Goal: Task Accomplishment & Management: Manage account settings

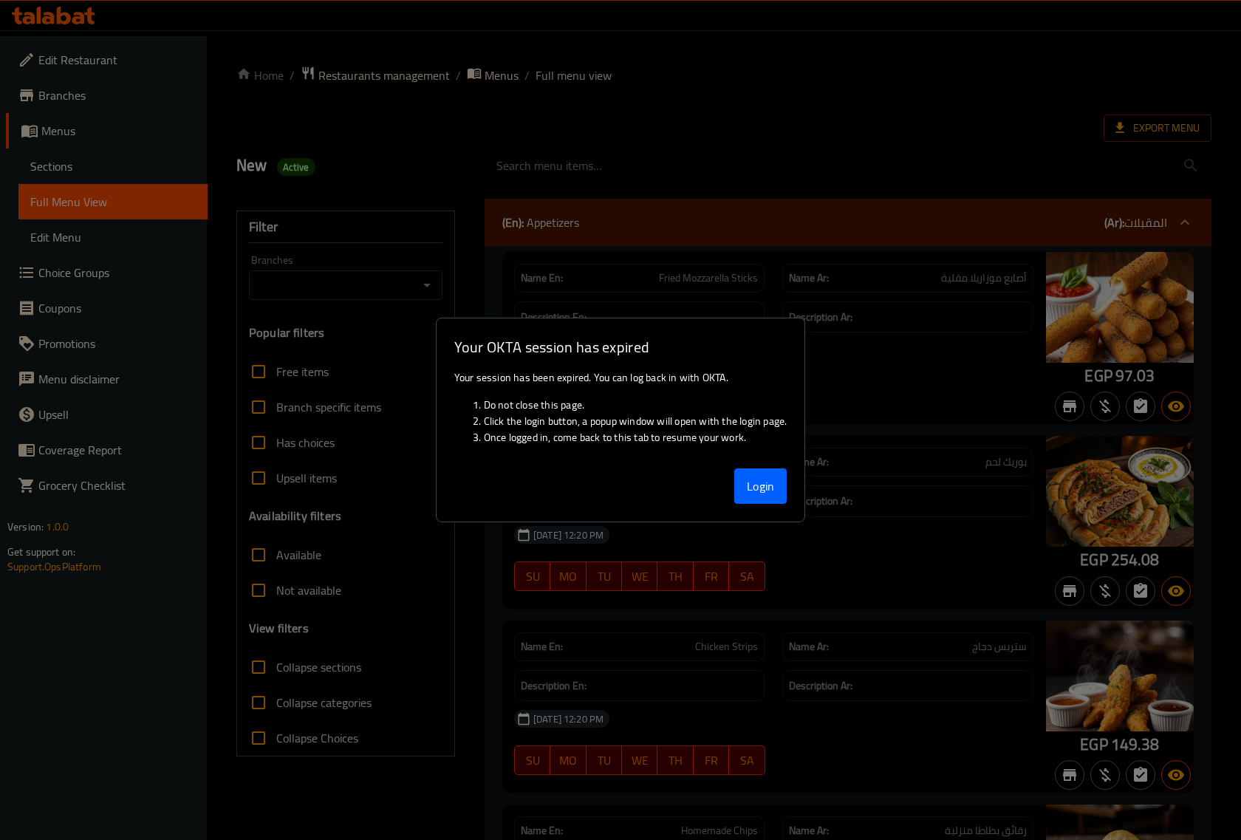
scroll to position [24630, 0]
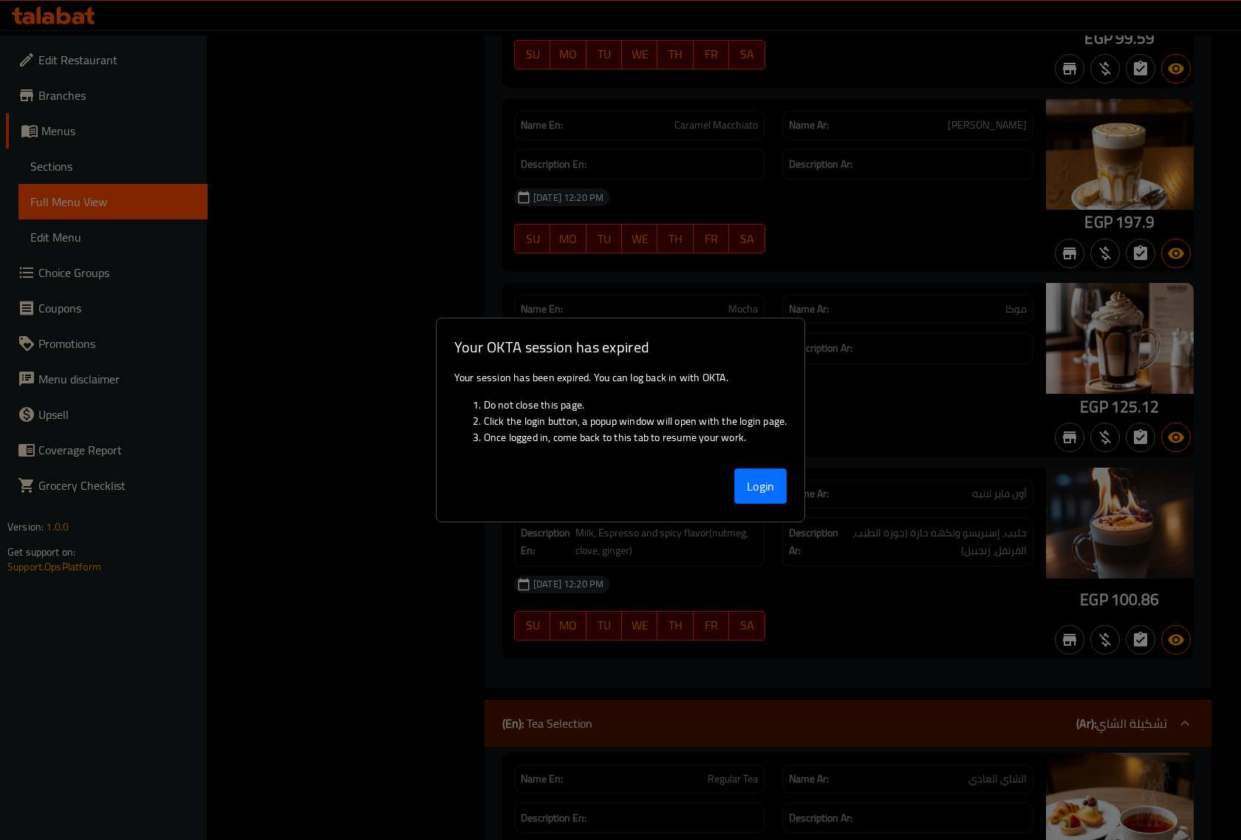
click at [765, 499] on button "Login" at bounding box center [760, 485] width 53 height 35
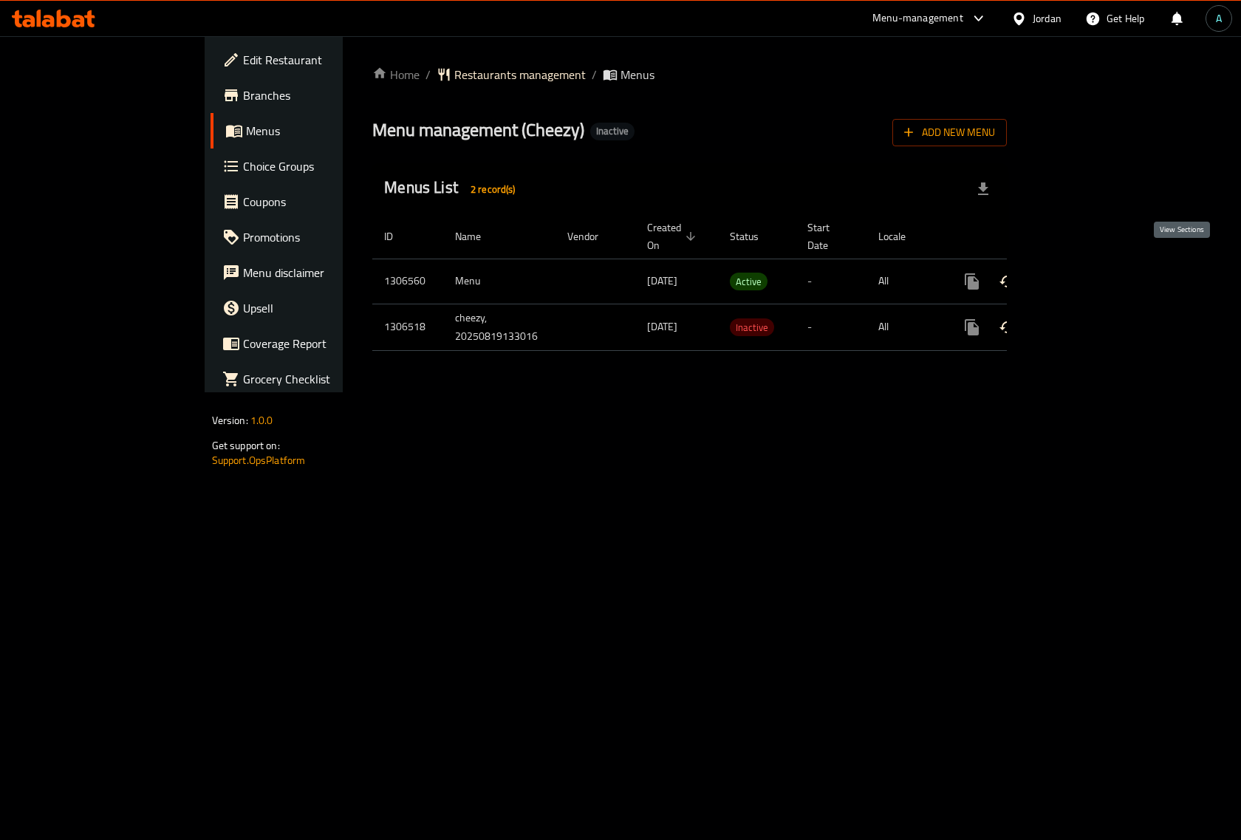
click at [1096, 267] on link "enhanced table" at bounding box center [1078, 281] width 35 height 35
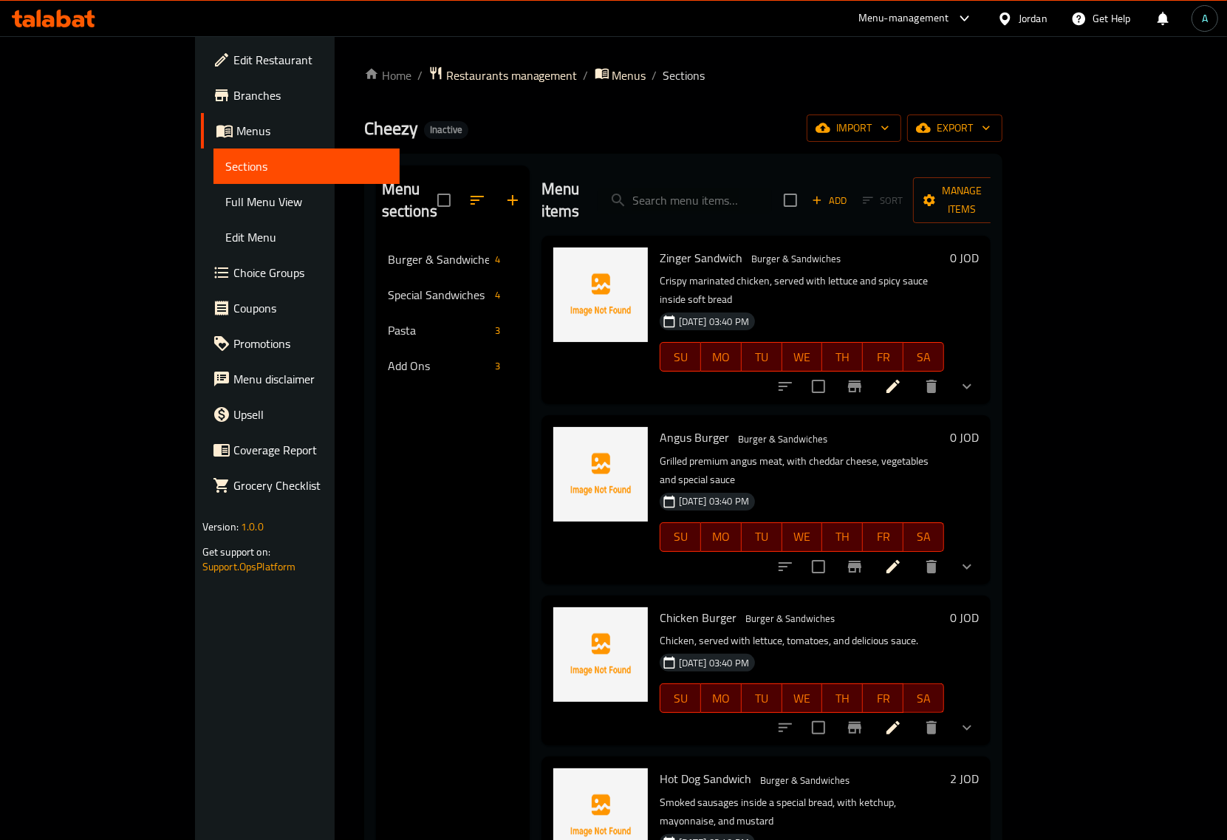
click at [225, 207] on span "Full Menu View" at bounding box center [306, 202] width 163 height 18
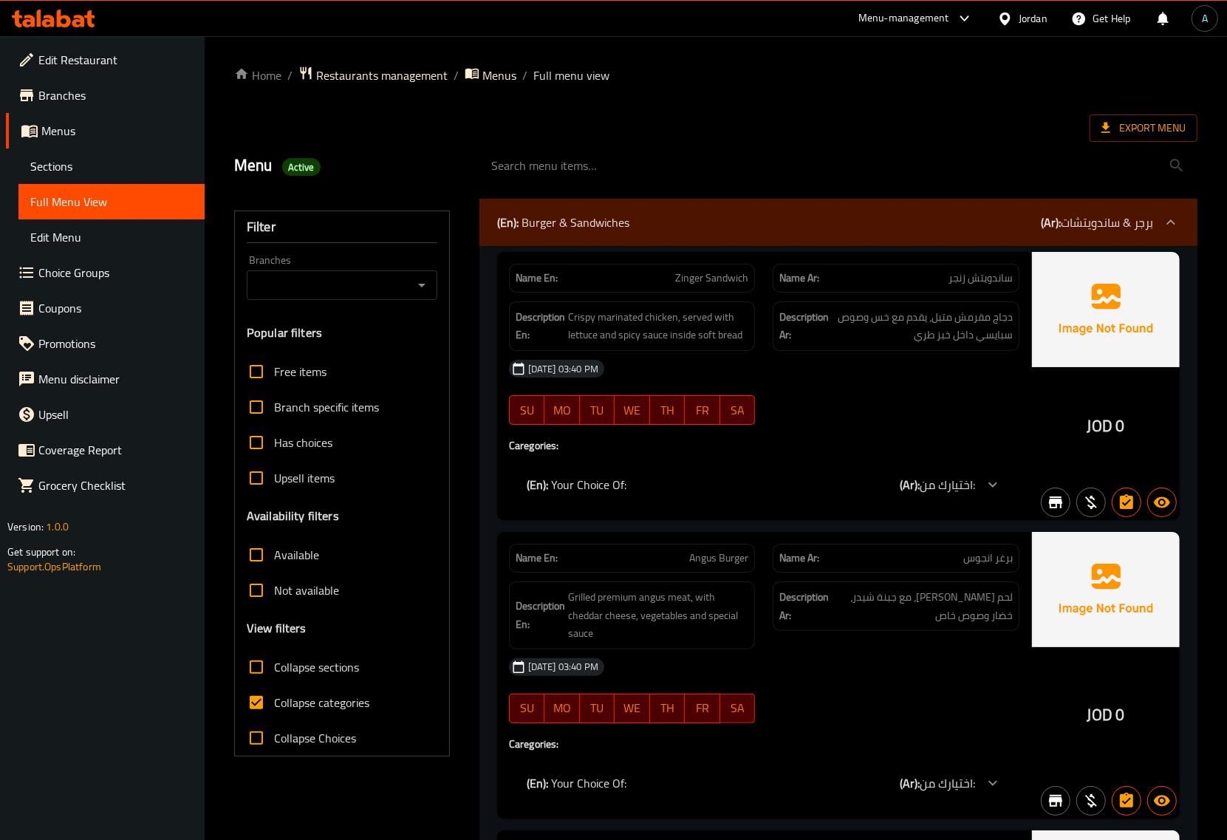
click at [318, 696] on span "Collapse categories" at bounding box center [321, 703] width 95 height 18
click at [274, 696] on input "Collapse categories" at bounding box center [256, 702] width 35 height 35
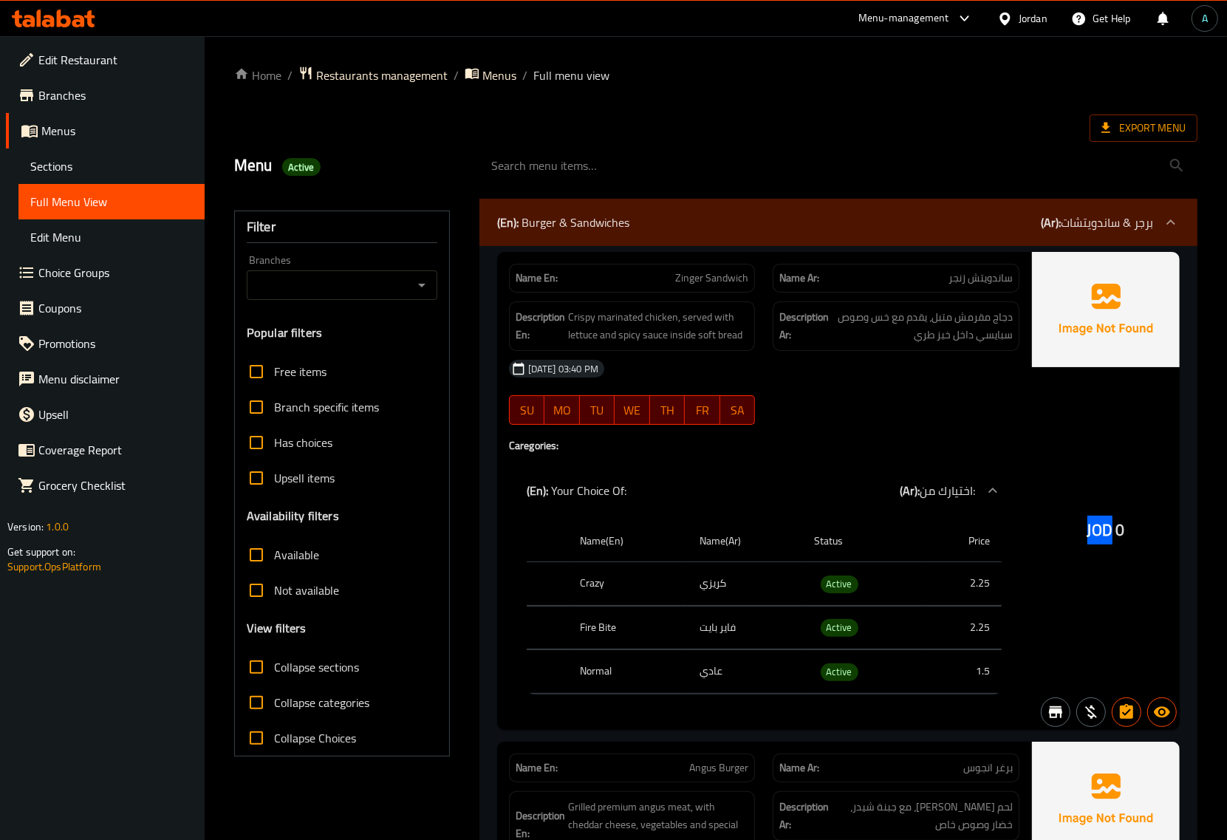
drag, startPoint x: 1086, startPoint y: 536, endPoint x: 1113, endPoint y: 536, distance: 26.6
click at [1113, 536] on div "JOD 0" at bounding box center [1106, 491] width 148 height 478
copy span "JOD"
click at [891, 416] on div at bounding box center [896, 425] width 265 height 18
click at [843, 589] on span "Active" at bounding box center [840, 584] width 38 height 17
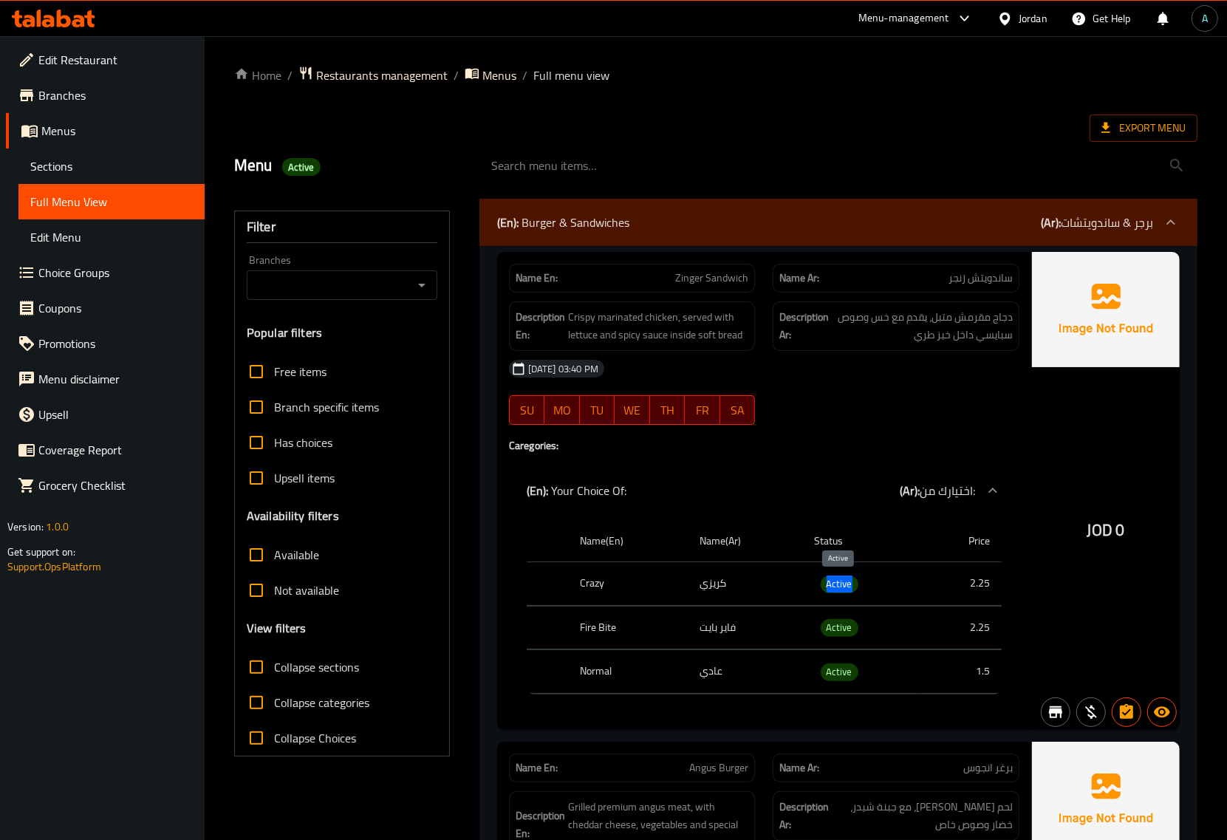
click at [843, 589] on span "Active" at bounding box center [840, 584] width 38 height 17
copy span "Active"
click at [318, 702] on span "Collapse categories" at bounding box center [321, 703] width 95 height 18
click at [274, 702] on input "Collapse categories" at bounding box center [256, 702] width 35 height 35
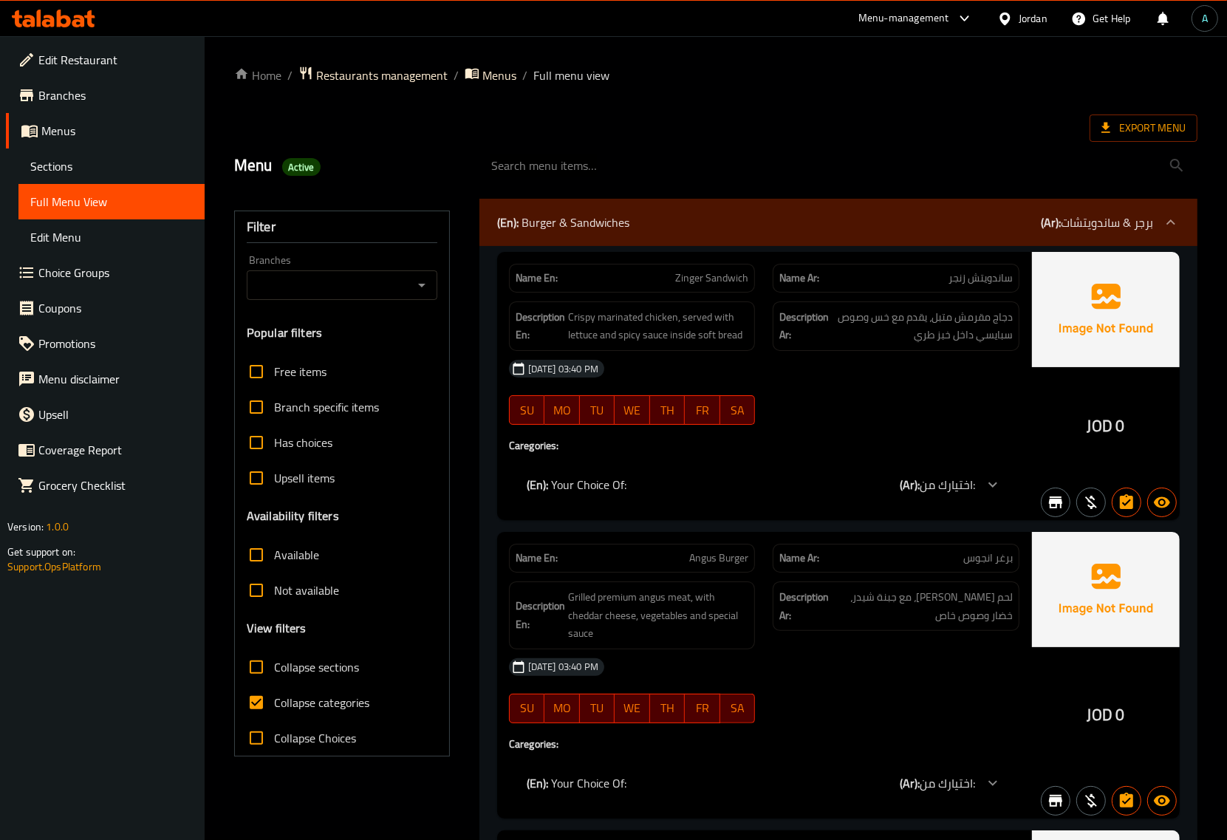
click at [308, 702] on span "Collapse categories" at bounding box center [321, 703] width 95 height 18
click at [274, 702] on input "Collapse categories" at bounding box center [256, 702] width 35 height 35
checkbox input "false"
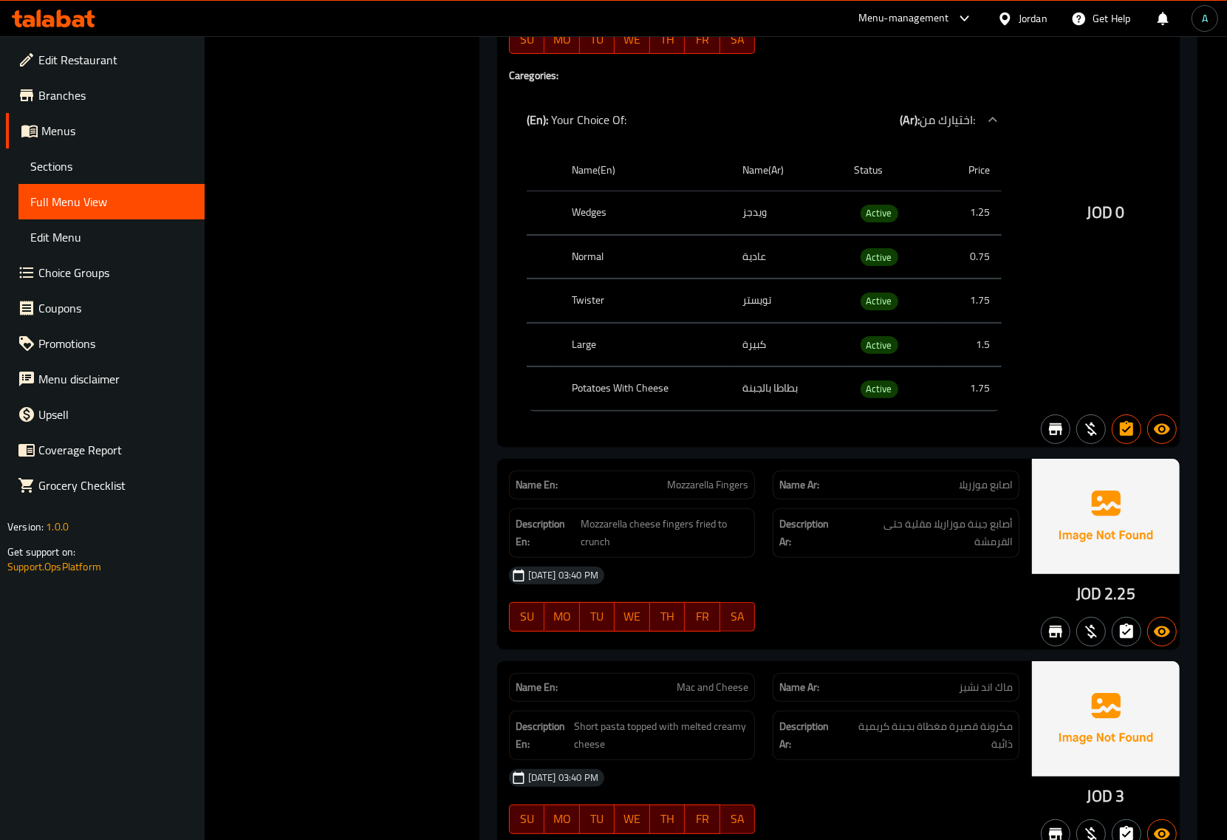
scroll to position [5242, 0]
